Goal: Task Accomplishment & Management: Manage account settings

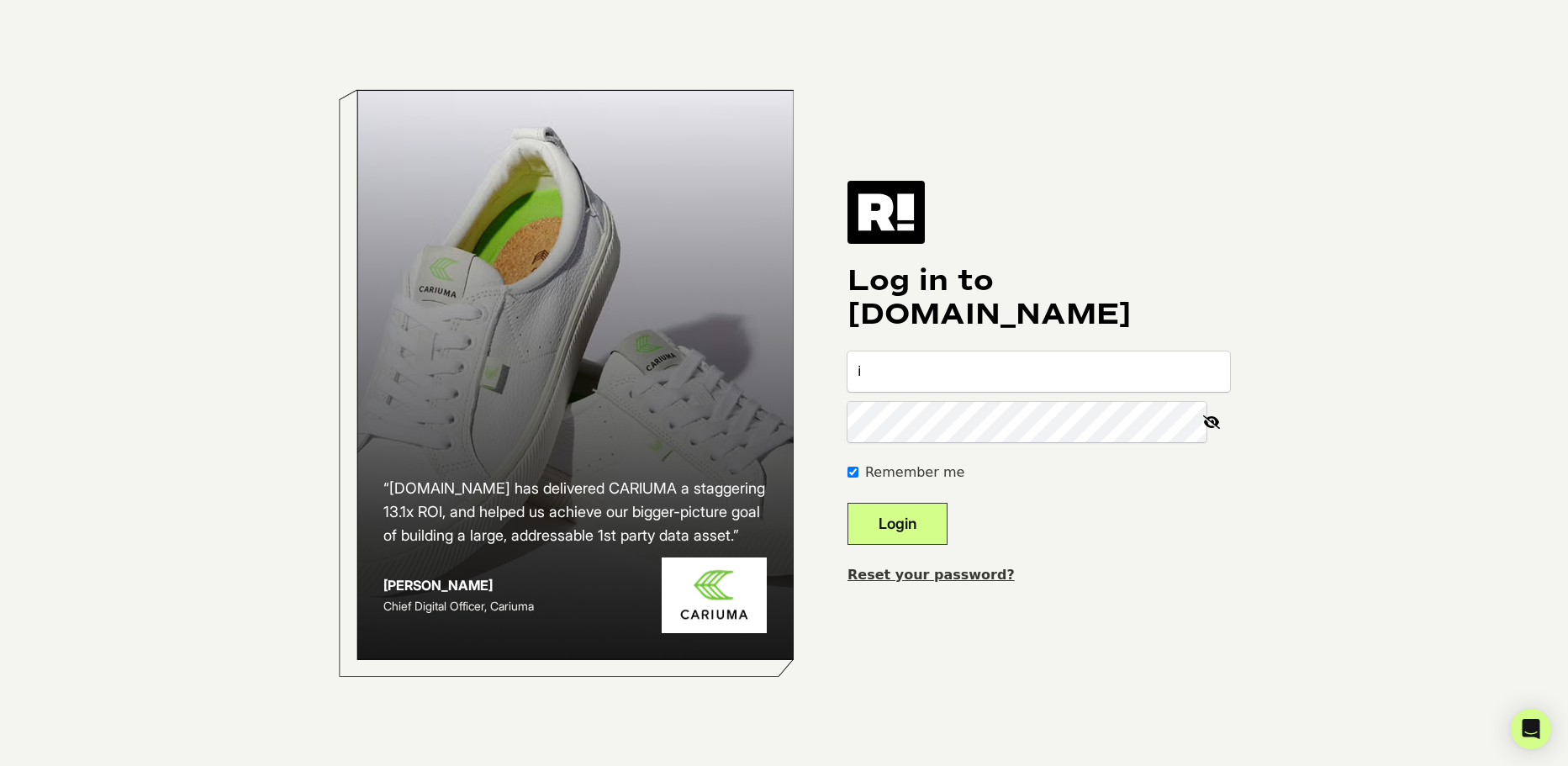
type input "[EMAIL_ADDRESS][DOMAIN_NAME]"
click at [947, 524] on button "Login" at bounding box center [897, 524] width 100 height 42
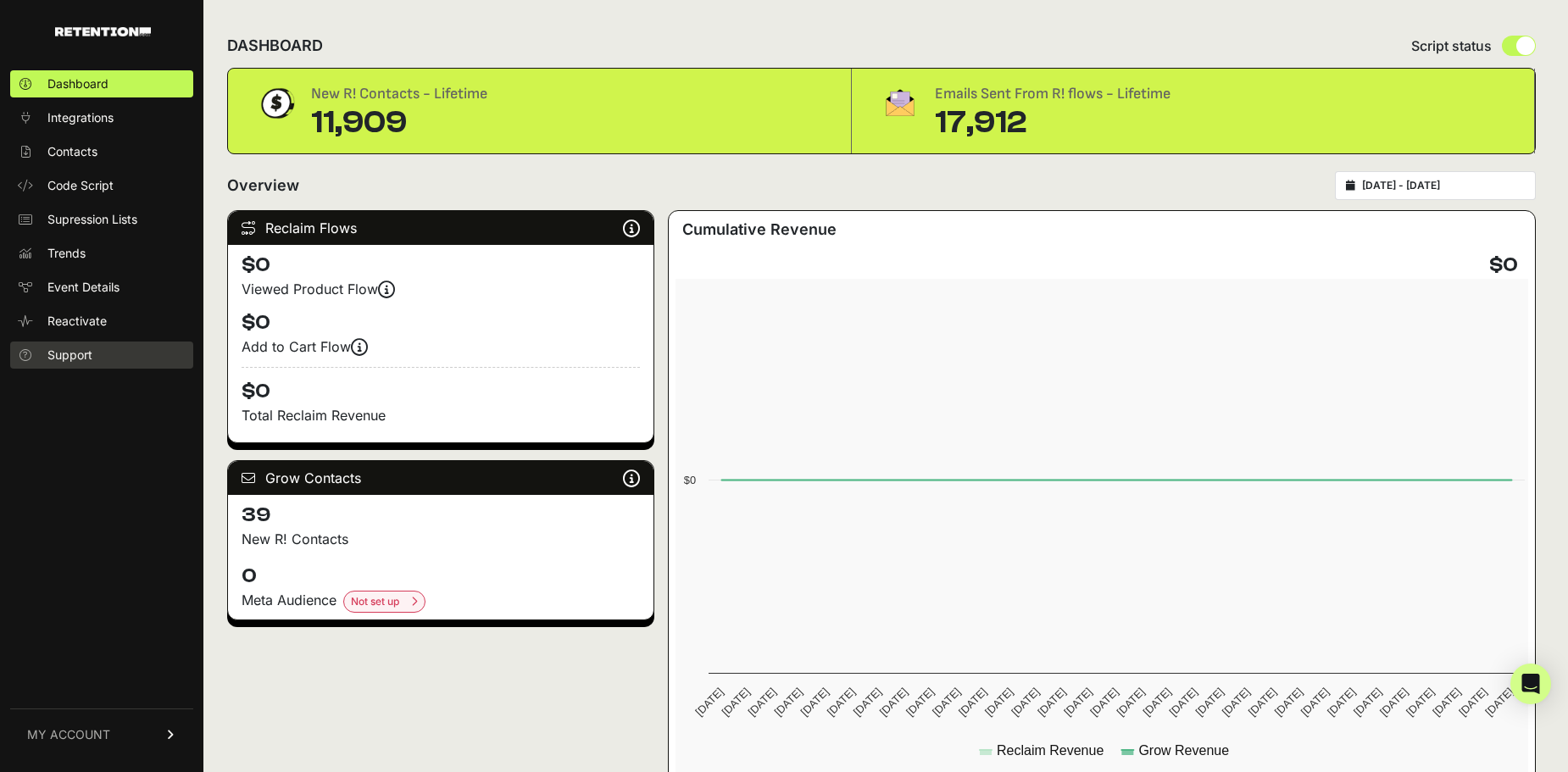
click at [54, 355] on span "Support" at bounding box center [70, 355] width 45 height 17
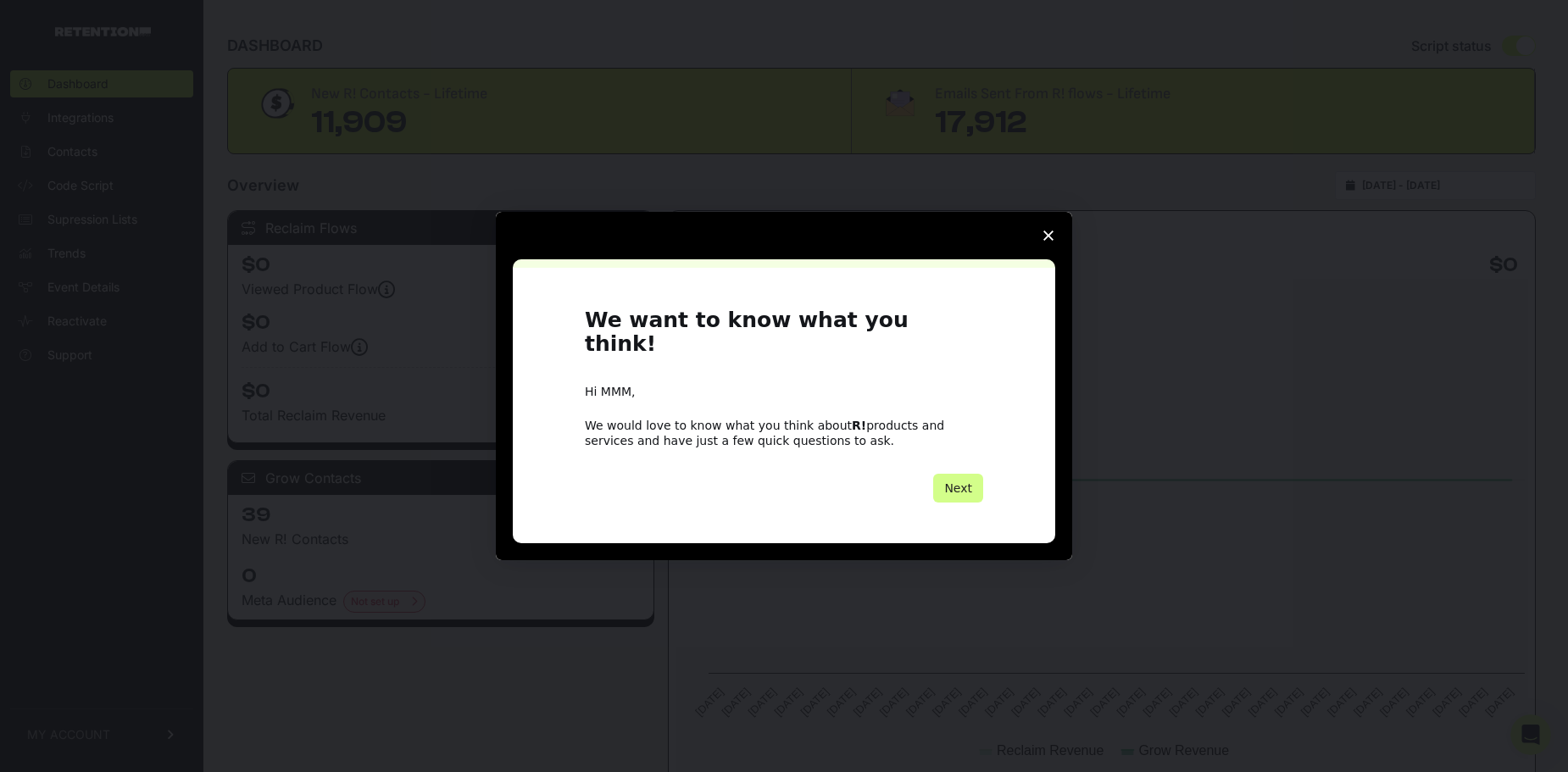
click at [1053, 241] on icon "Close survey" at bounding box center [1048, 235] width 10 height 10
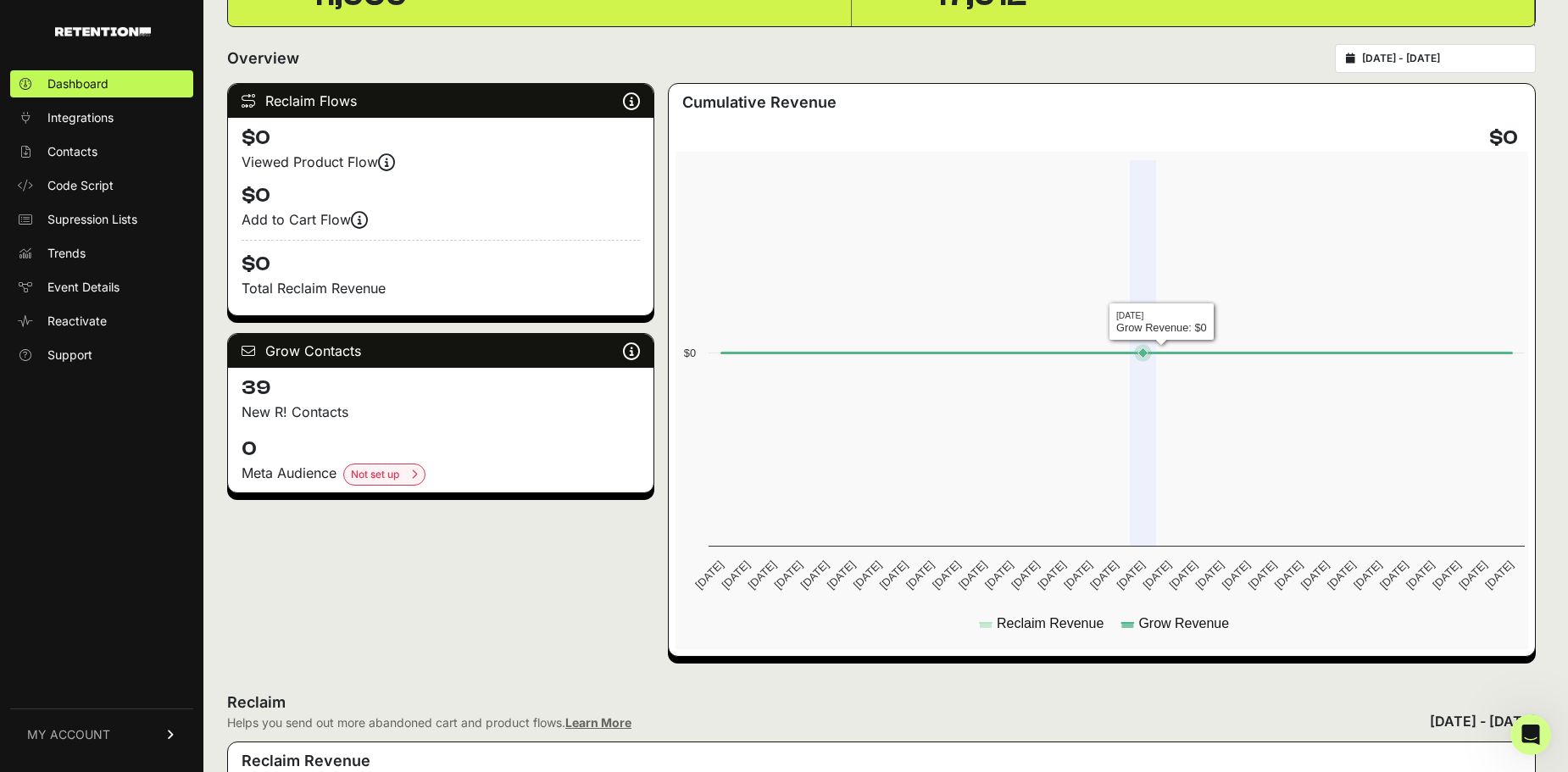
scroll to position [169, 0]
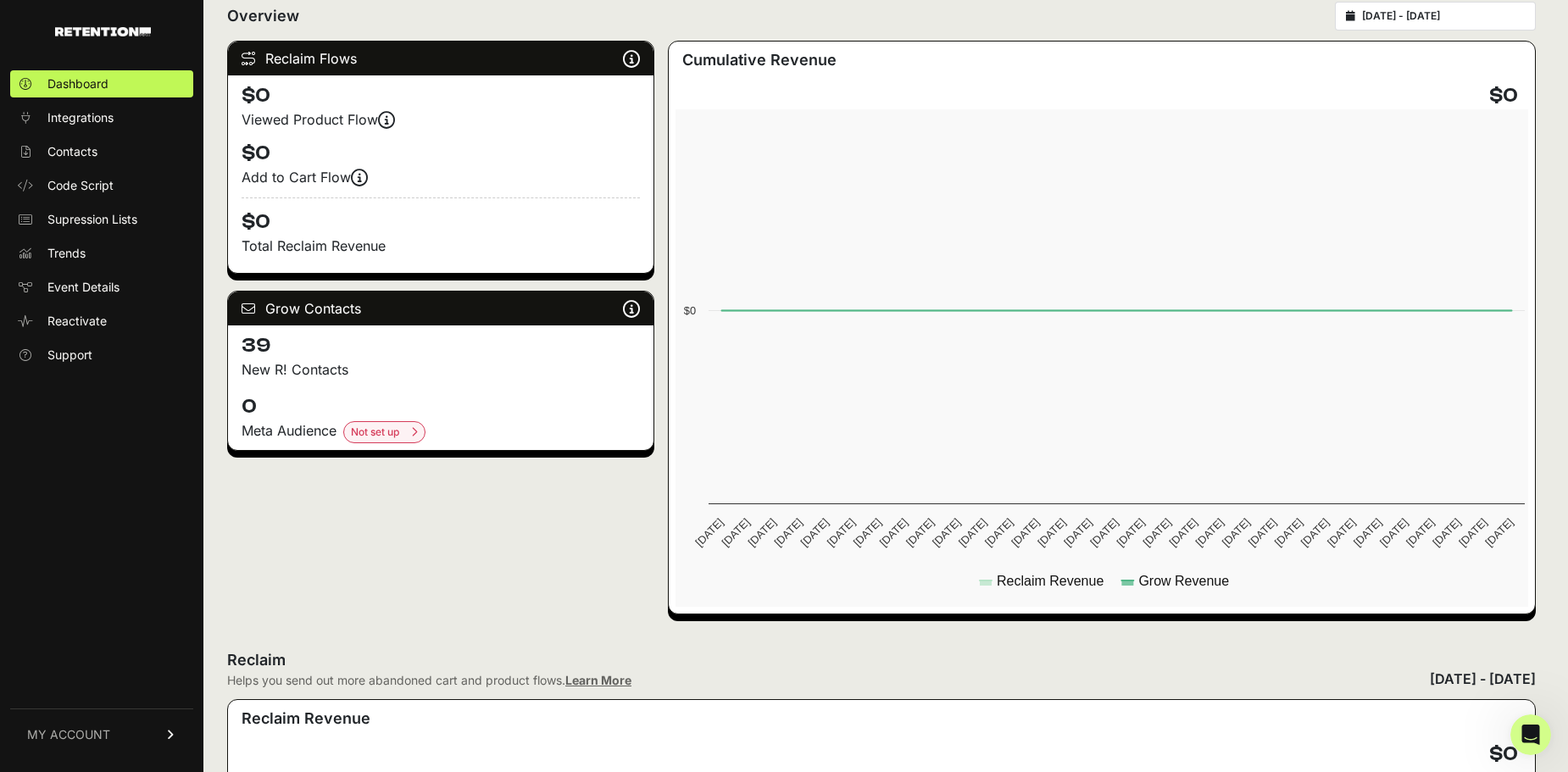
click at [58, 735] on span "MY ACCOUNT" at bounding box center [69, 734] width 83 height 17
click at [100, 710] on span "Subscription" at bounding box center [81, 712] width 70 height 17
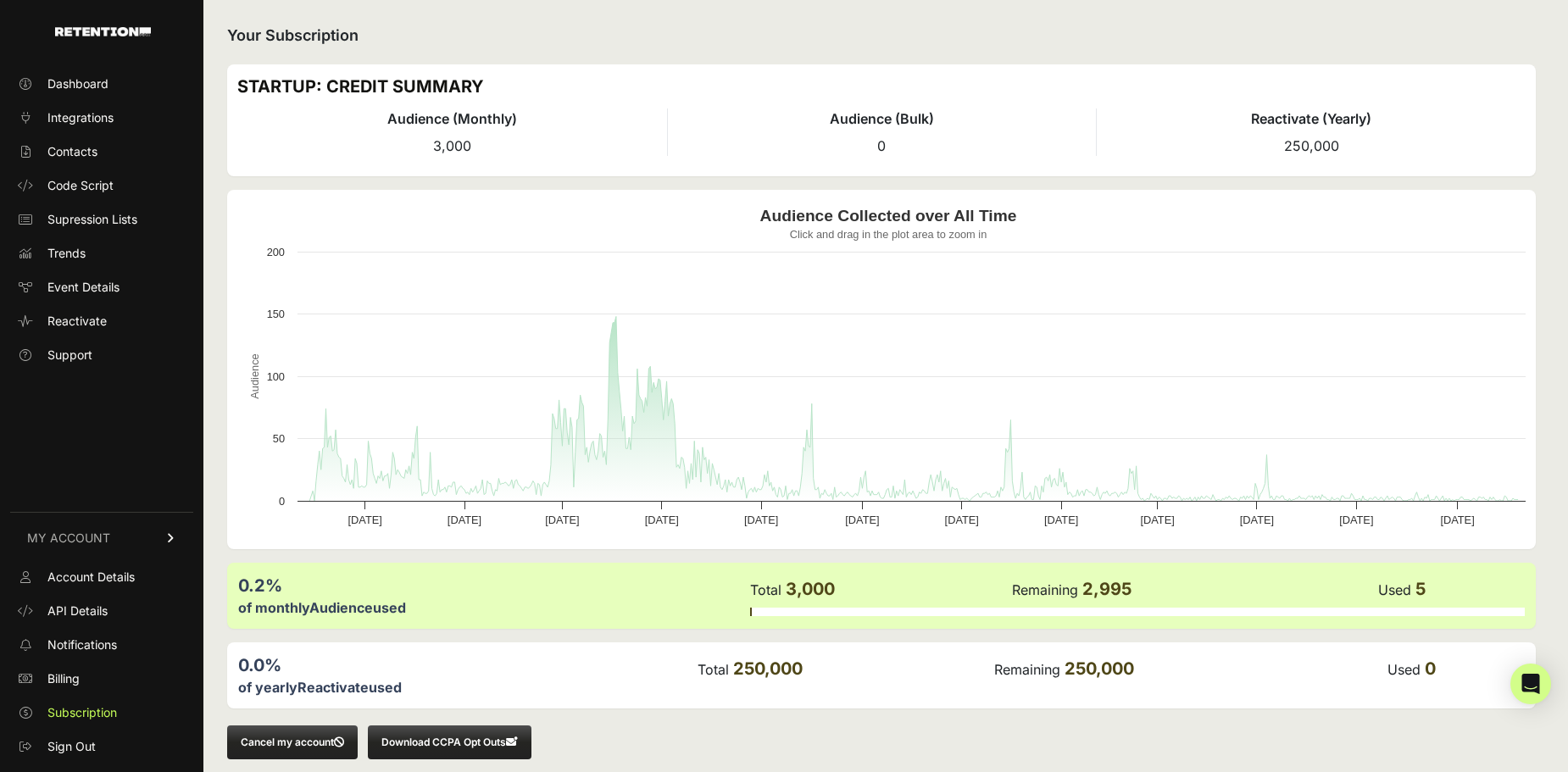
click at [286, 735] on button "Cancel my account" at bounding box center [292, 741] width 130 height 33
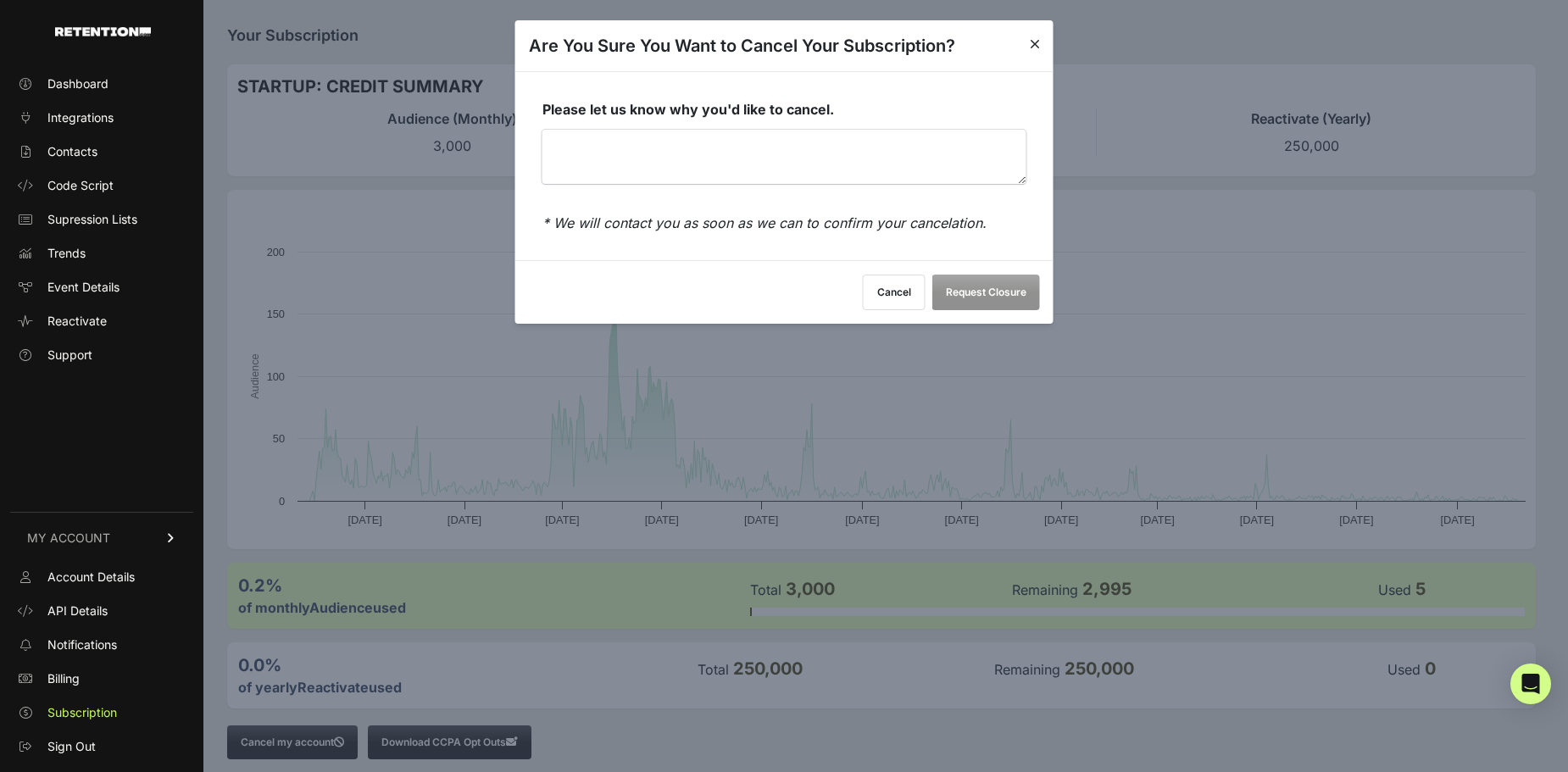
click at [652, 157] on textarea "Please let us know why you'd like to cancel." at bounding box center [784, 157] width 484 height 54
click at [980, 288] on button "Request Closure" at bounding box center [986, 291] width 108 height 35
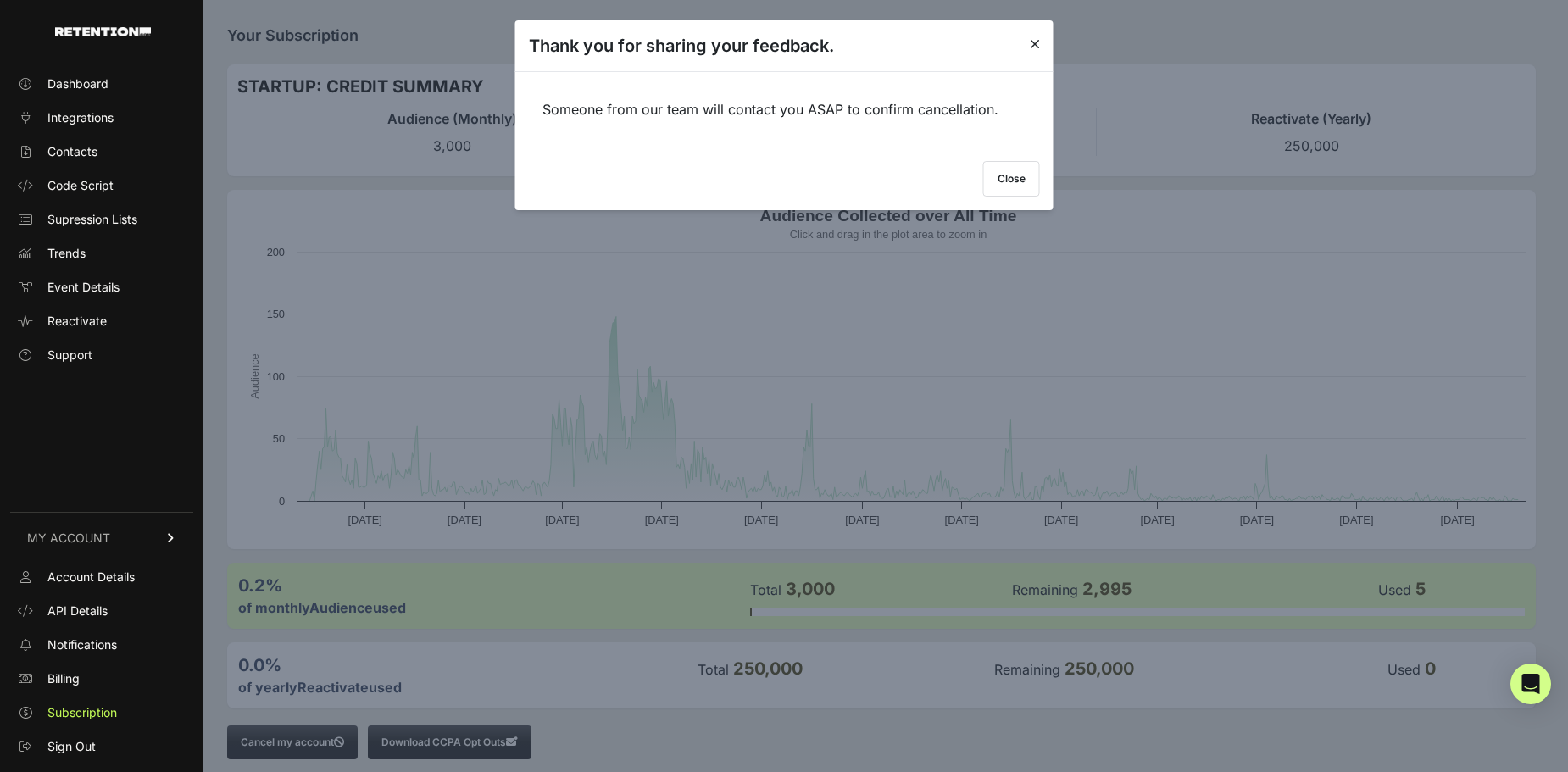
click at [1025, 180] on button "Close" at bounding box center [1011, 178] width 57 height 35
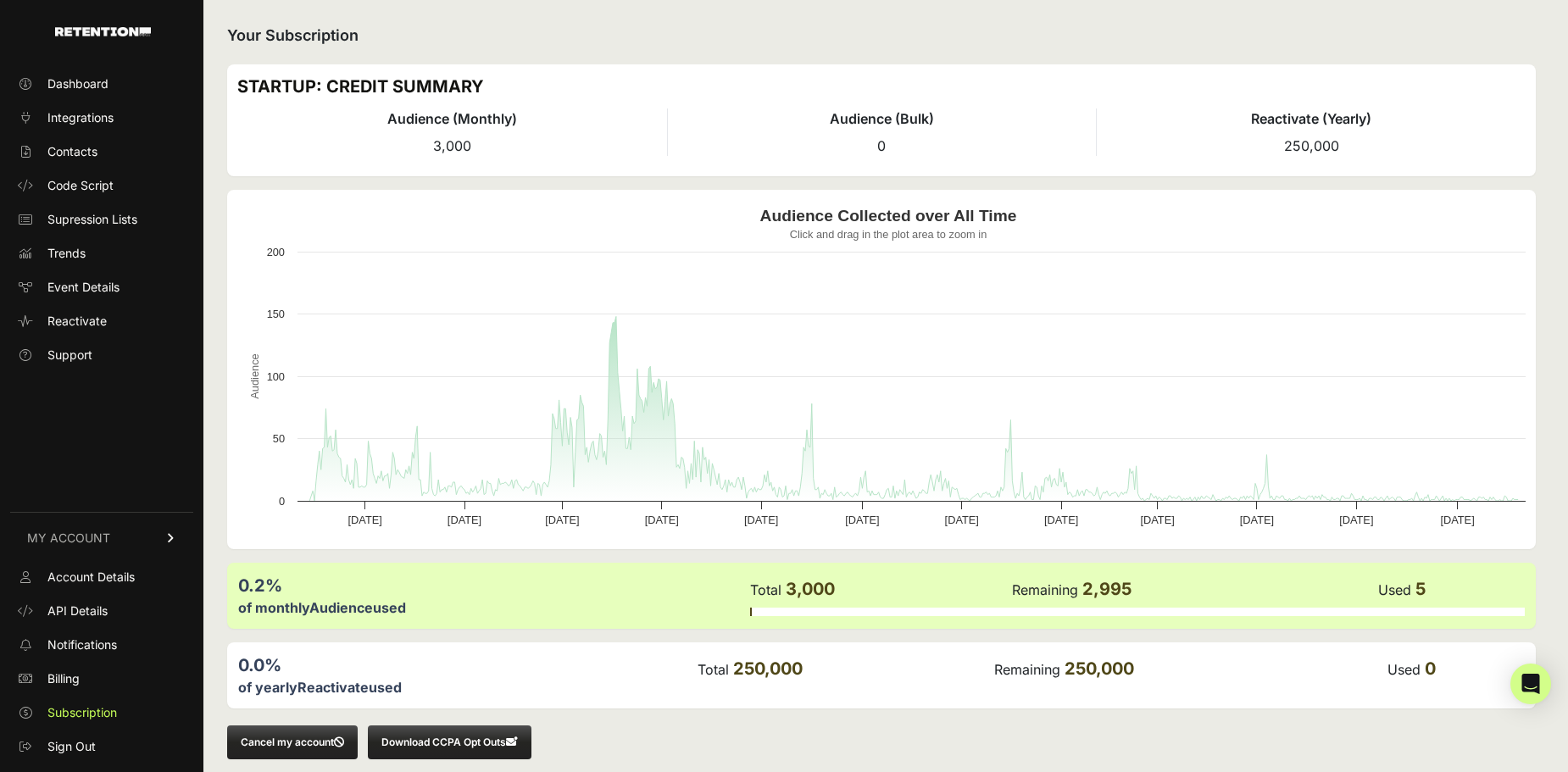
click at [278, 747] on button "Cancel my account" at bounding box center [292, 741] width 130 height 33
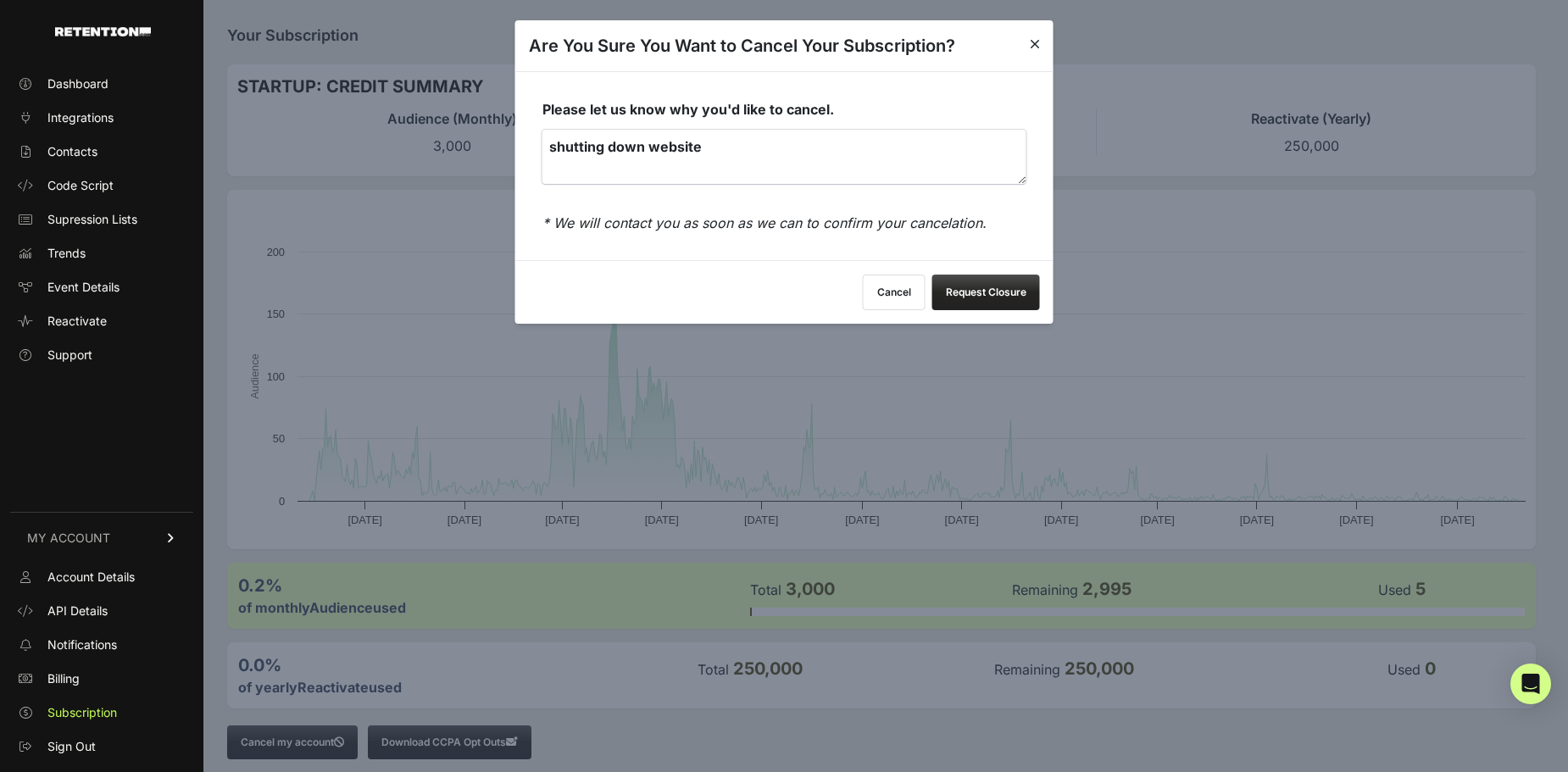
click at [761, 144] on textarea "shutting down website" at bounding box center [784, 157] width 484 height 54
type textarea "shutting down website, please respond to 203-496-9319 or jgiorno822@aol.com"
click at [983, 286] on button "Request Closure" at bounding box center [986, 291] width 108 height 35
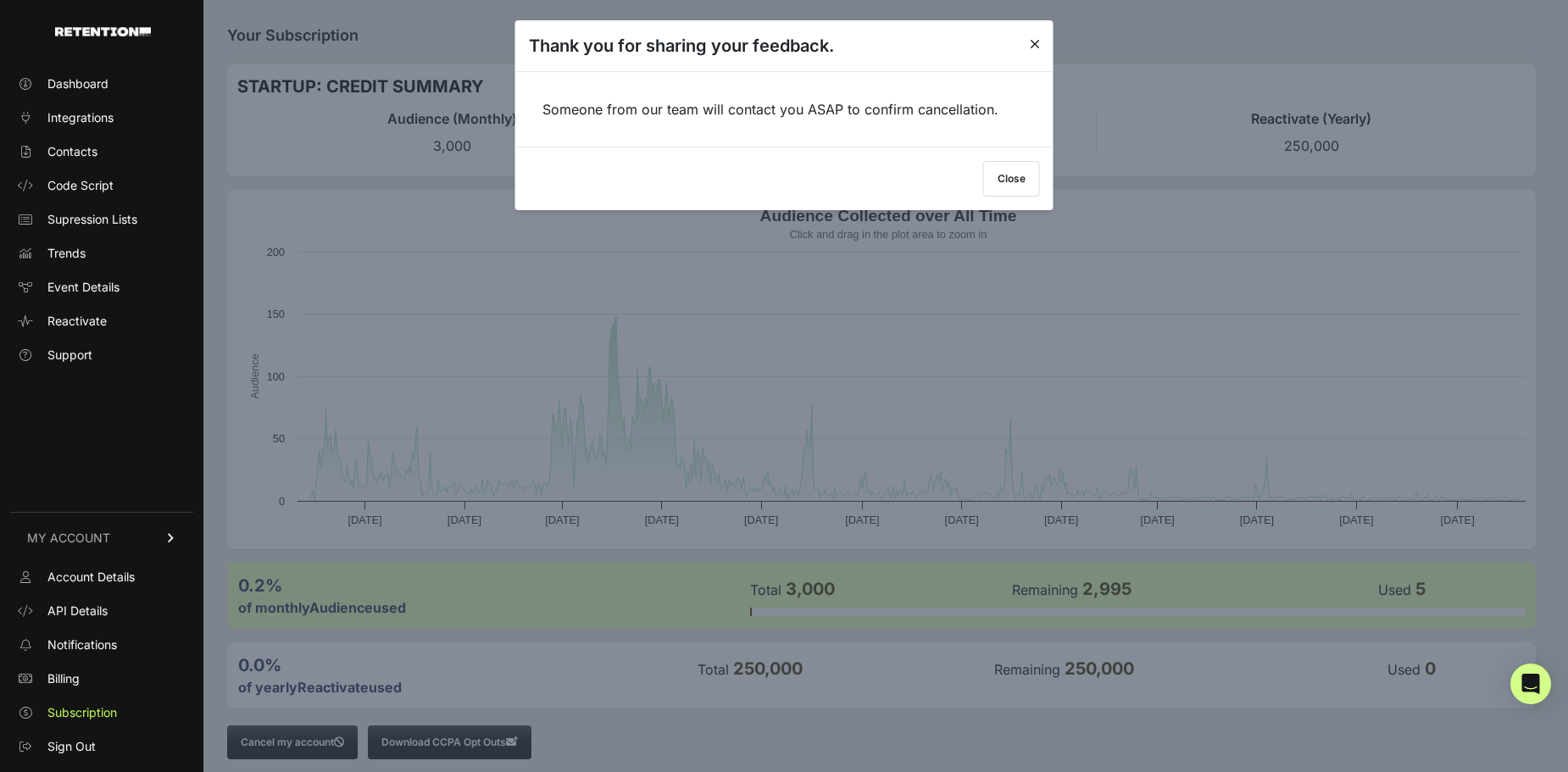
drag, startPoint x: 1011, startPoint y: 179, endPoint x: 1016, endPoint y: 169, distance: 11.2
click at [1016, 177] on button "Close" at bounding box center [1011, 178] width 57 height 35
